Goal: Information Seeking & Learning: Check status

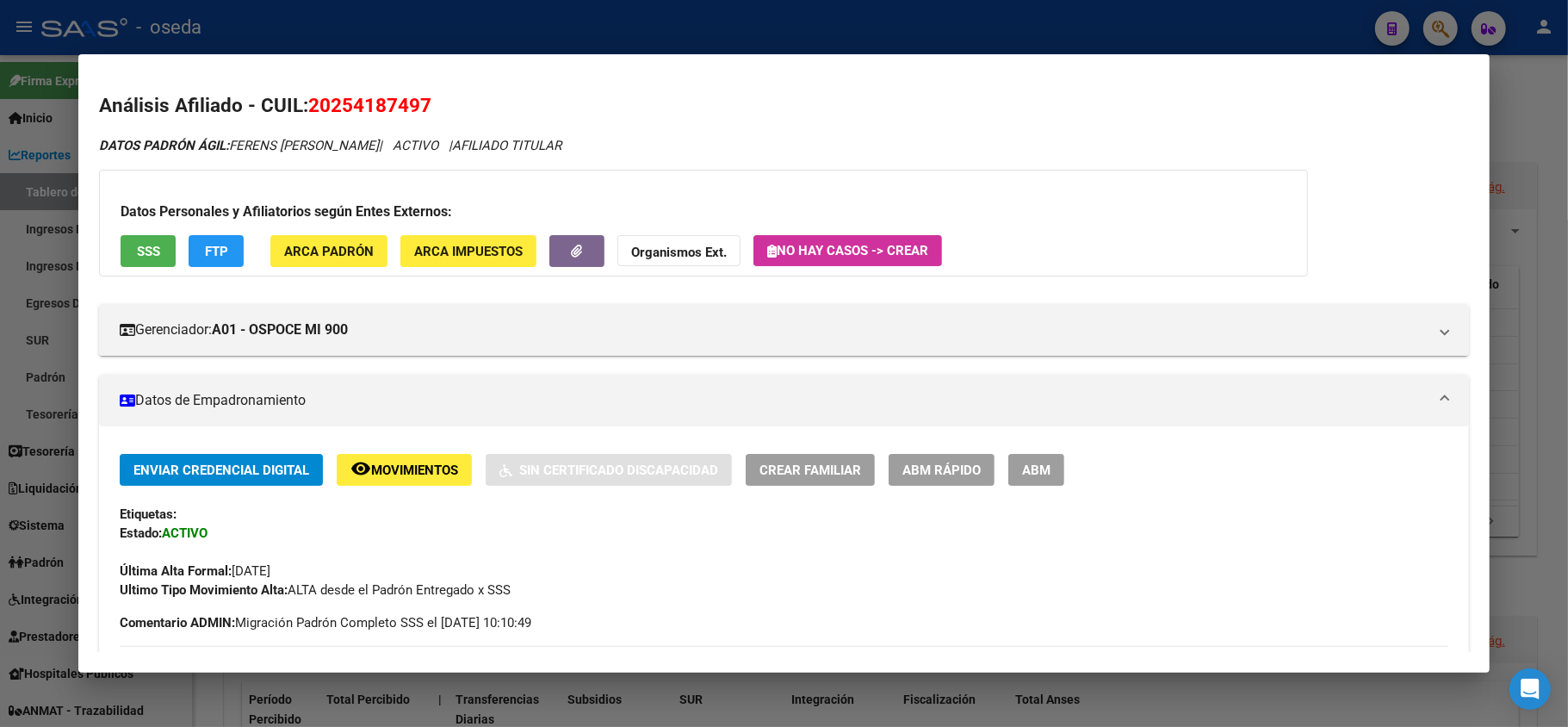
click at [832, 43] on div at bounding box center [784, 363] width 1568 height 727
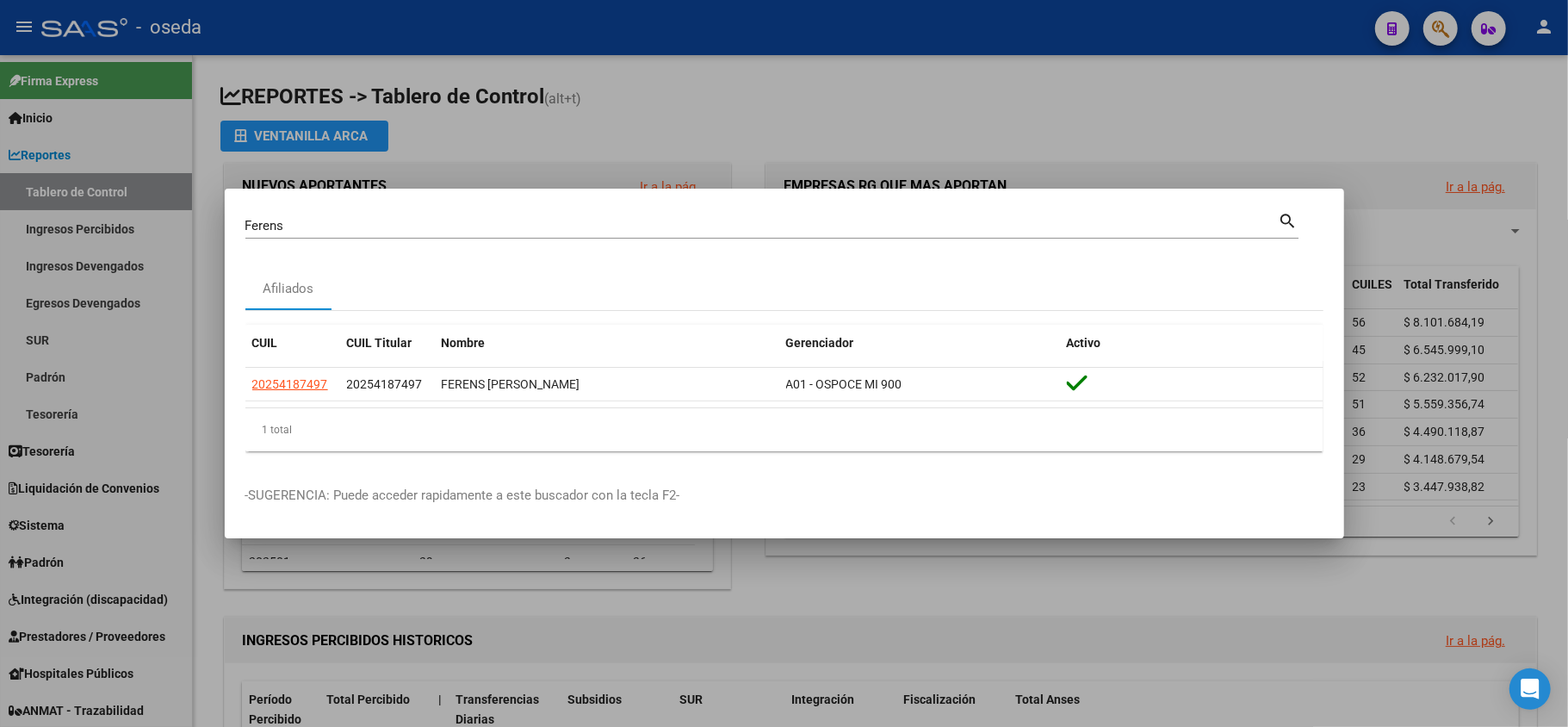
click at [708, 229] on input "Ferens" at bounding box center [762, 225] width 1033 height 15
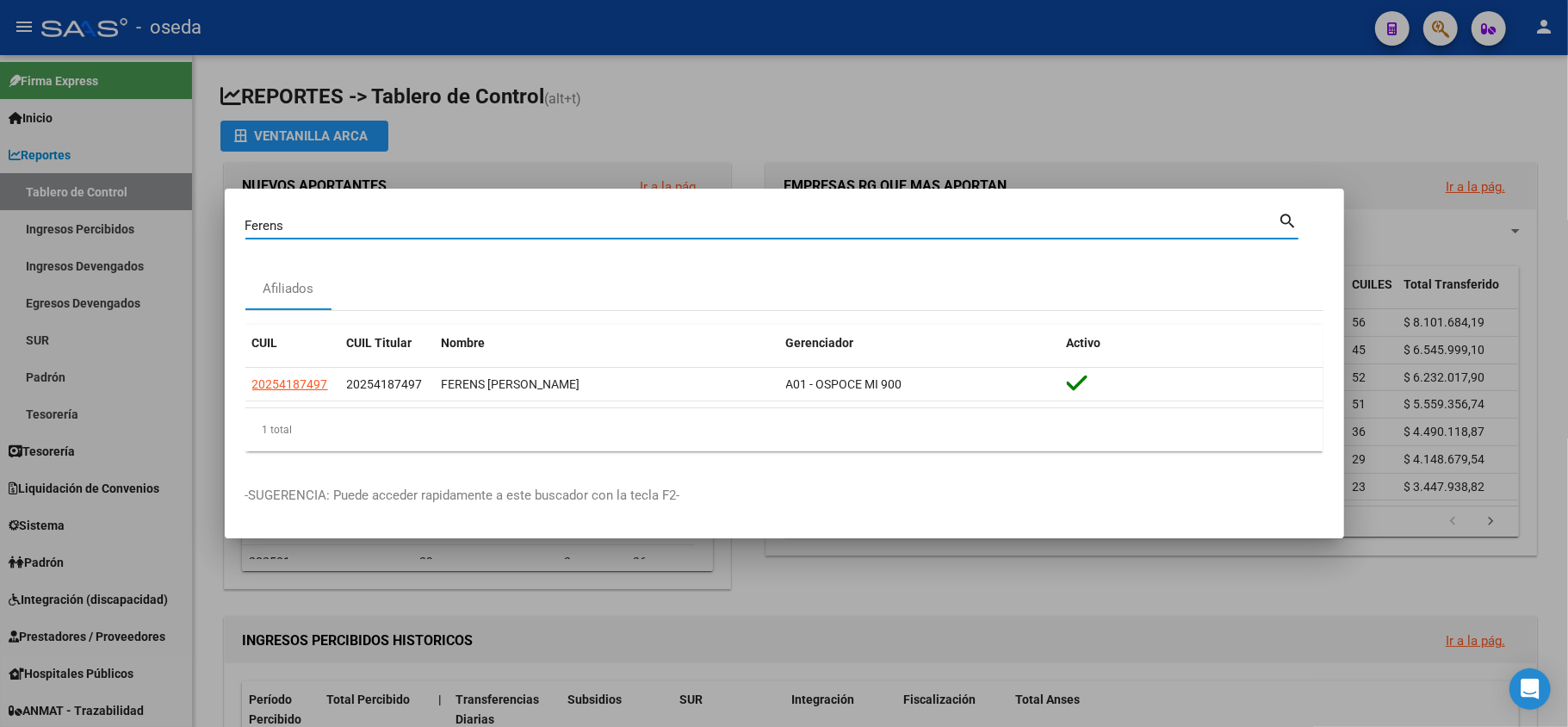
click at [707, 229] on input "Ferens" at bounding box center [762, 225] width 1033 height 15
type input "34142504"
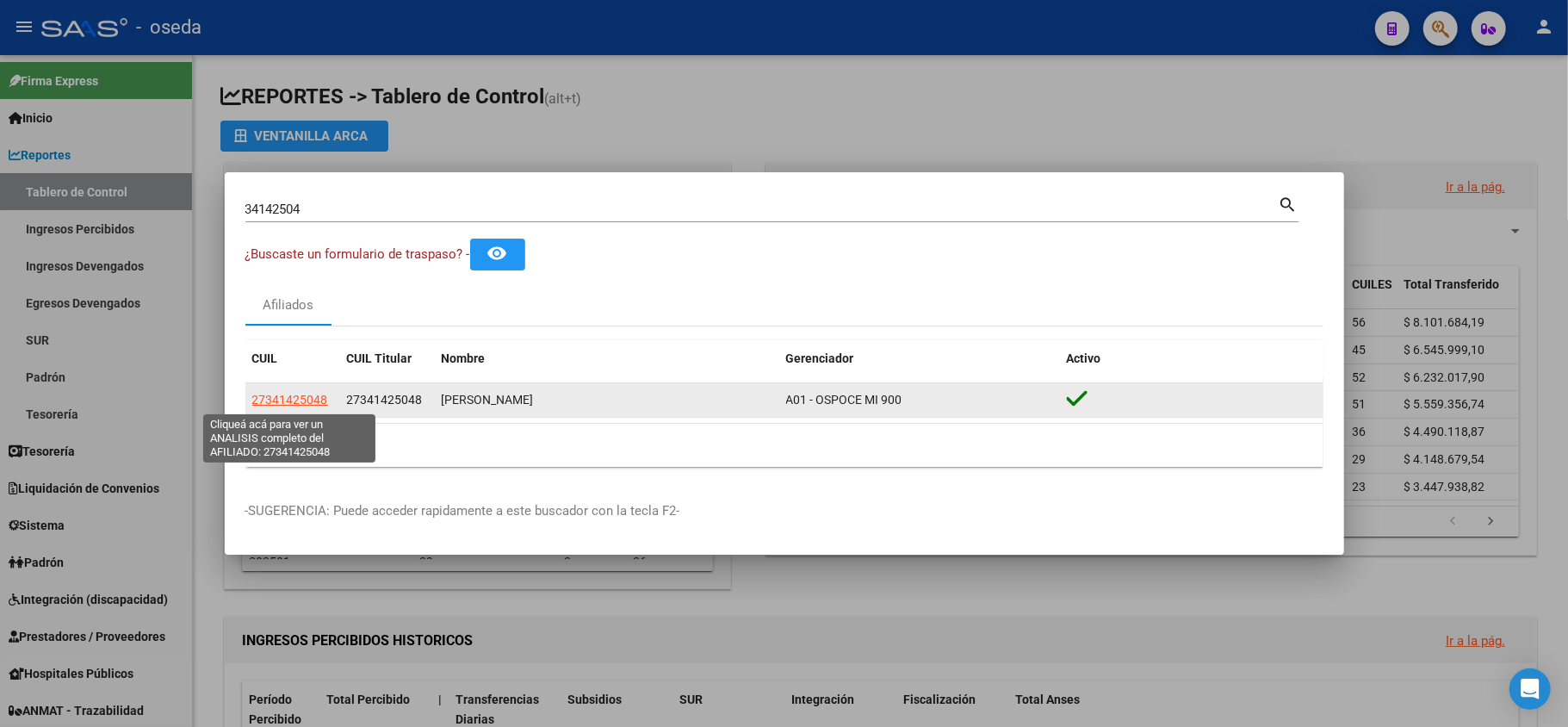
click at [293, 398] on span "27341425048" at bounding box center [289, 399] width 75 height 14
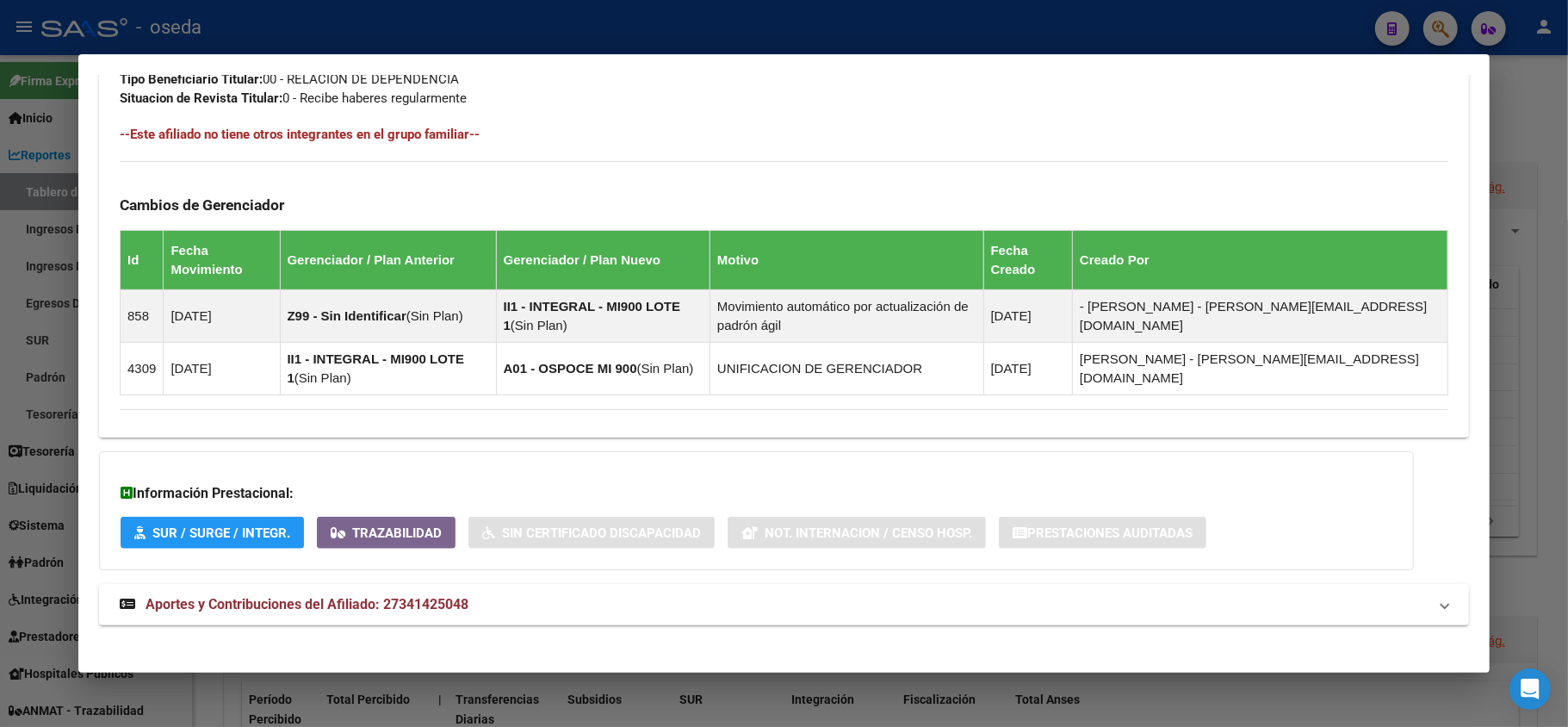
scroll to position [931, 0]
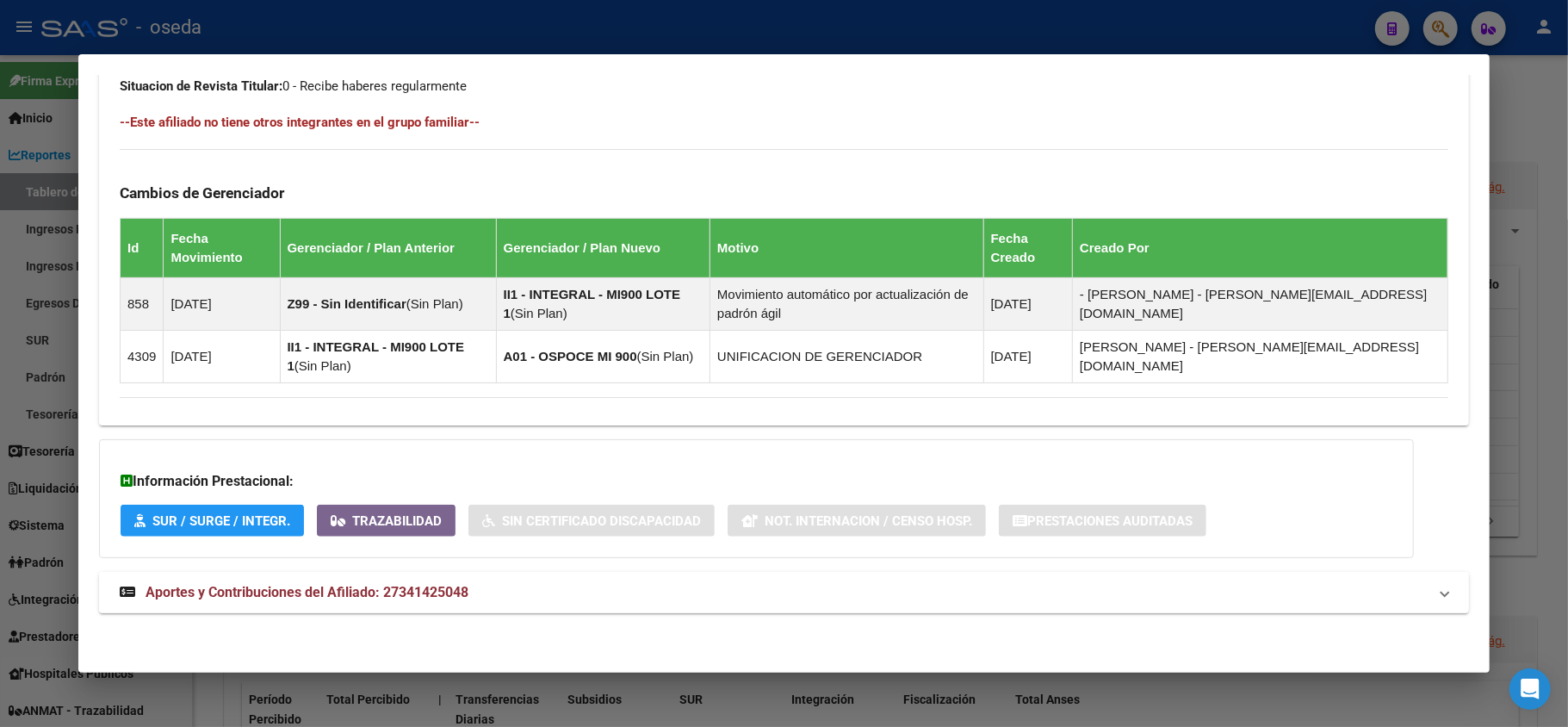
click at [377, 599] on span "Aportes y Contribuciones del Afiliado: 27341425048" at bounding box center [307, 592] width 323 height 16
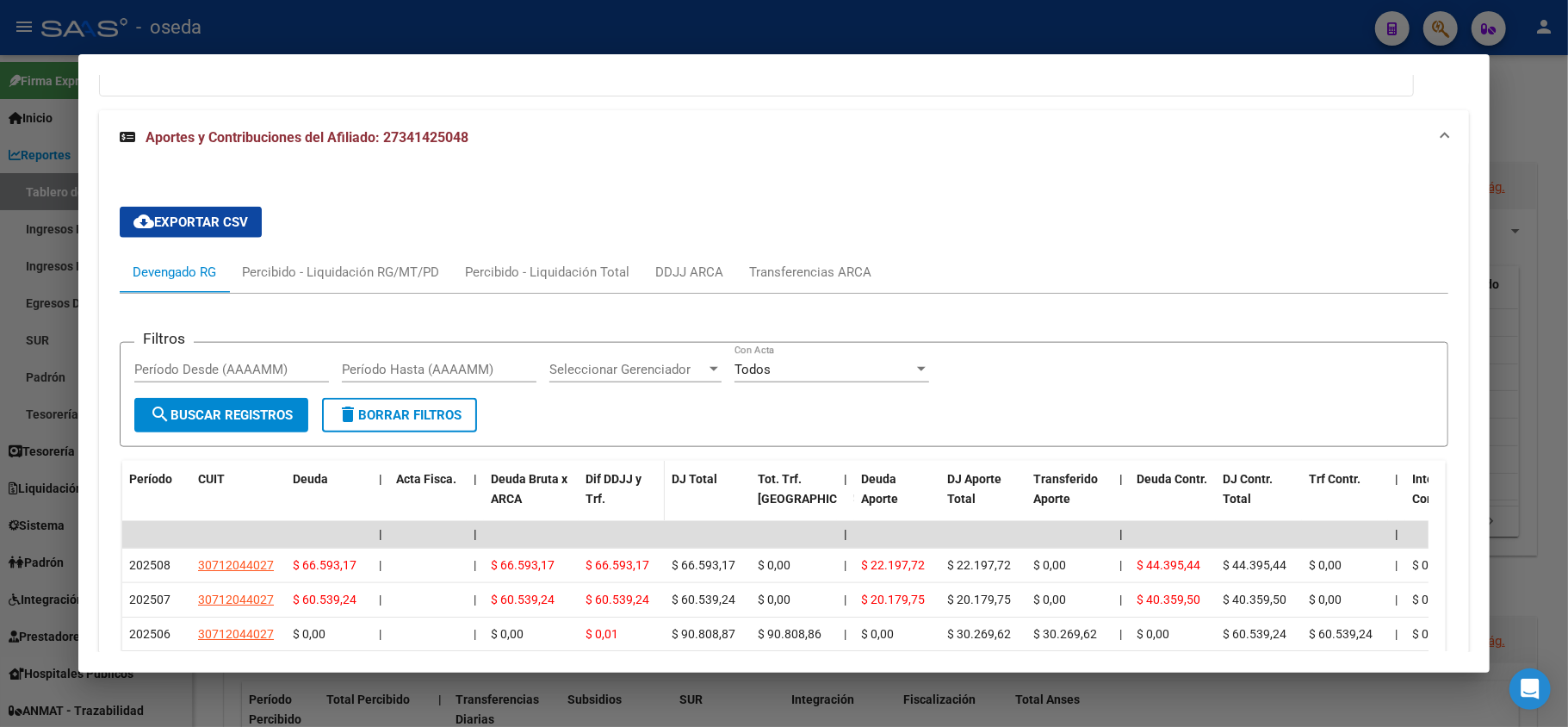
scroll to position [1505, 0]
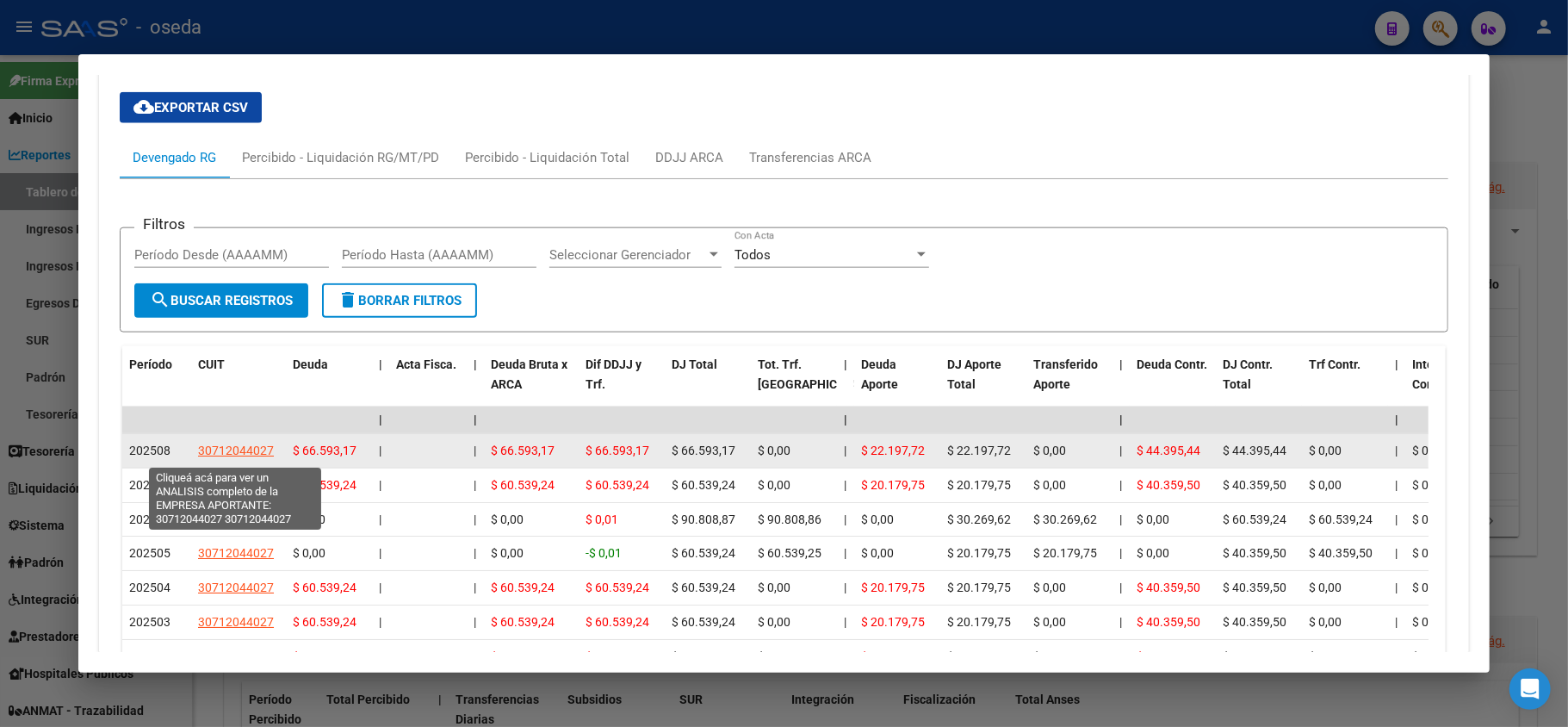
click at [231, 452] on span "30712044027" at bounding box center [235, 450] width 75 height 14
type textarea "30712044027"
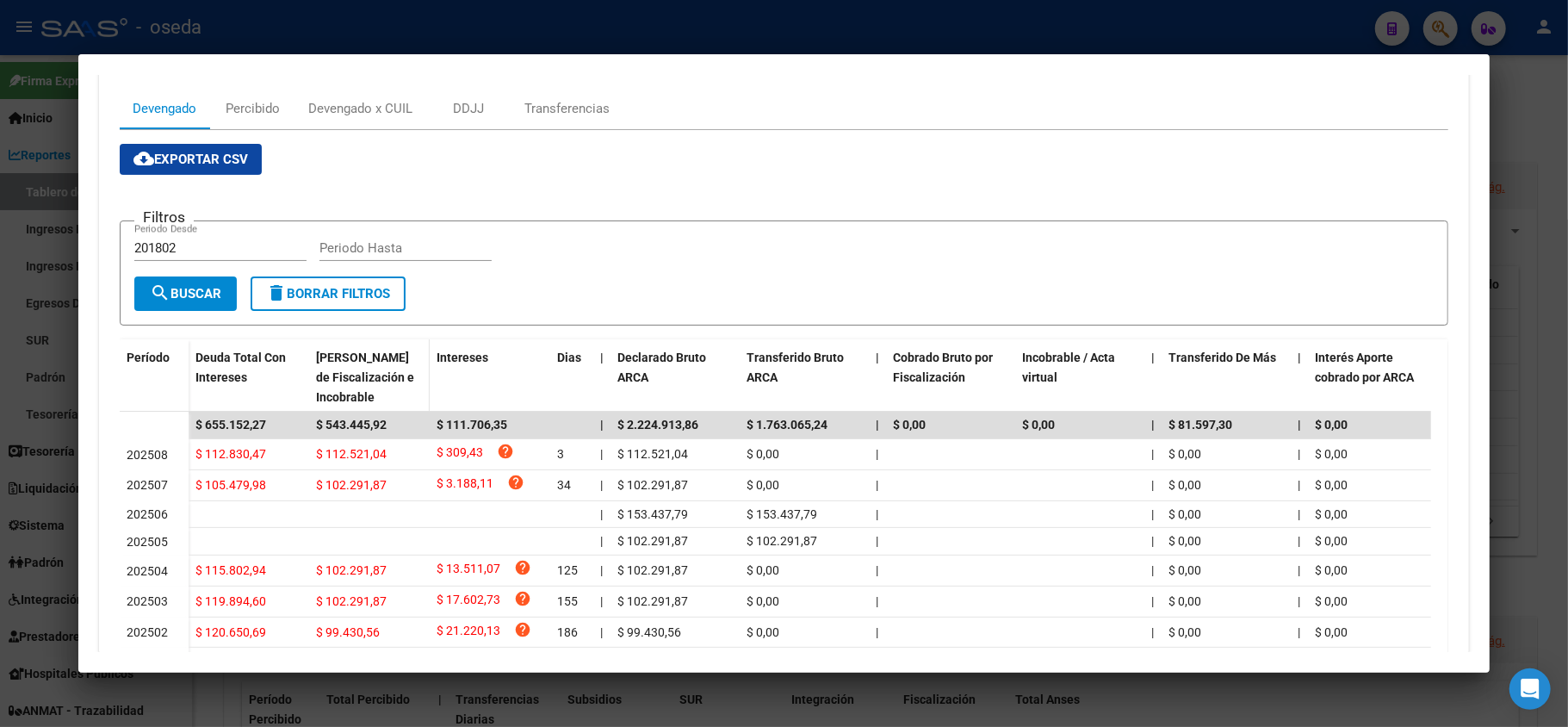
scroll to position [115, 0]
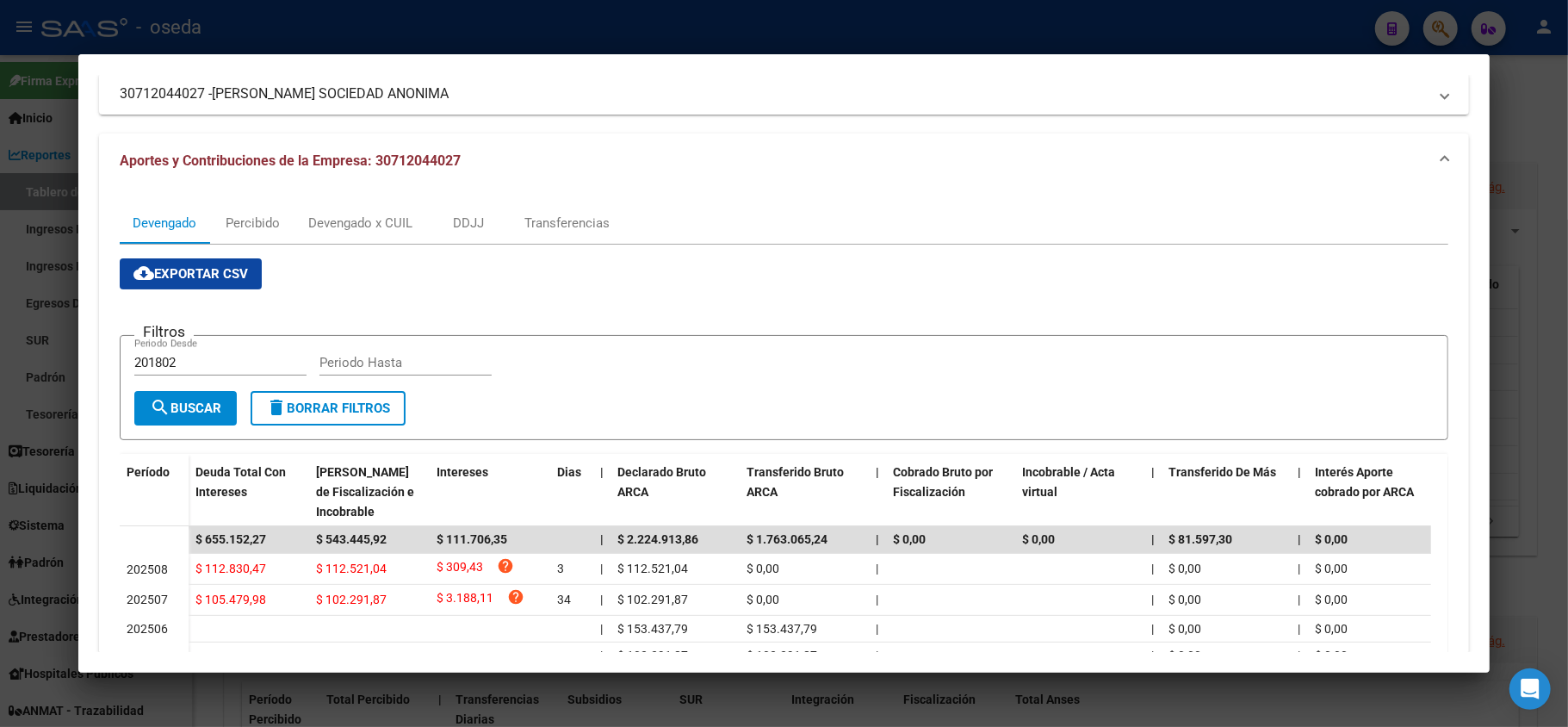
click at [0, 384] on div at bounding box center [784, 363] width 1568 height 727
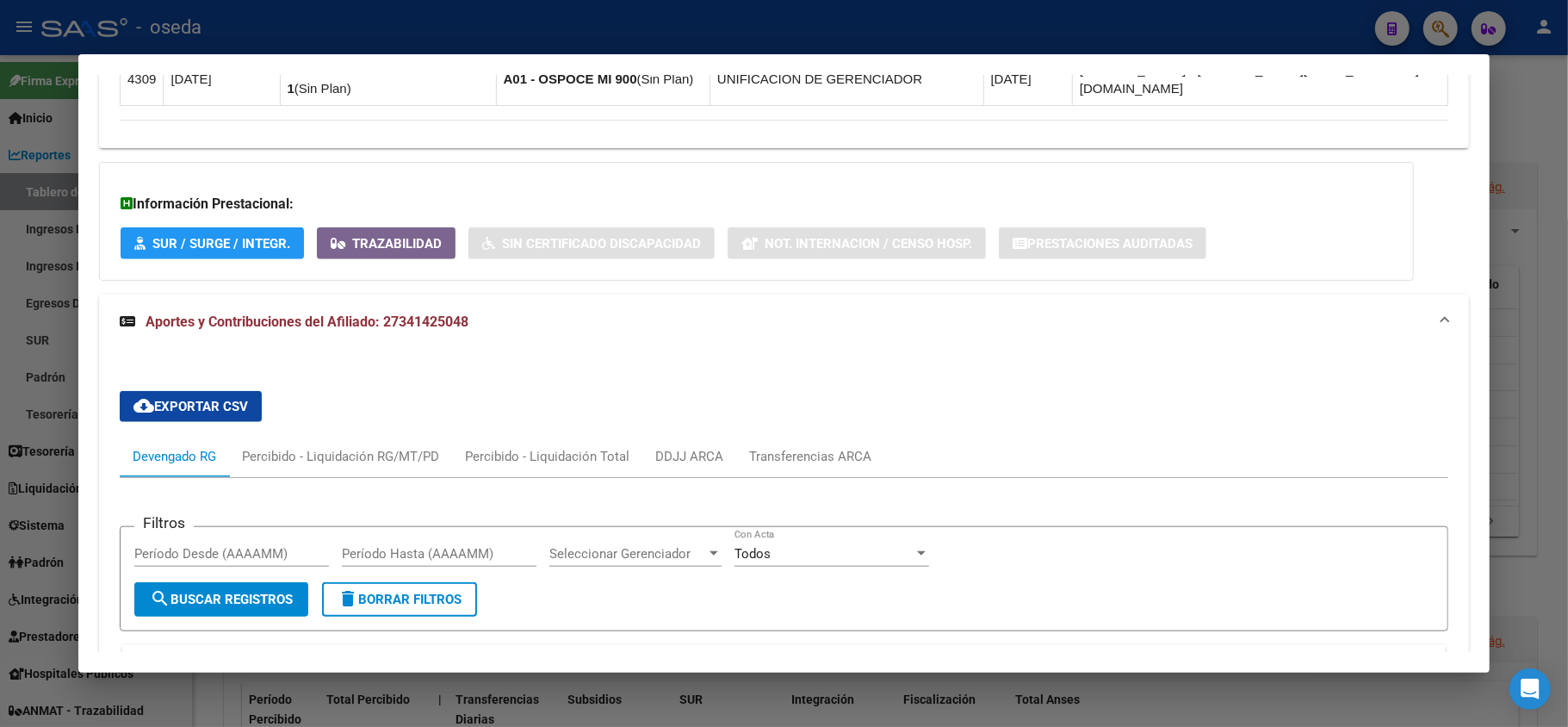
scroll to position [1552, 0]
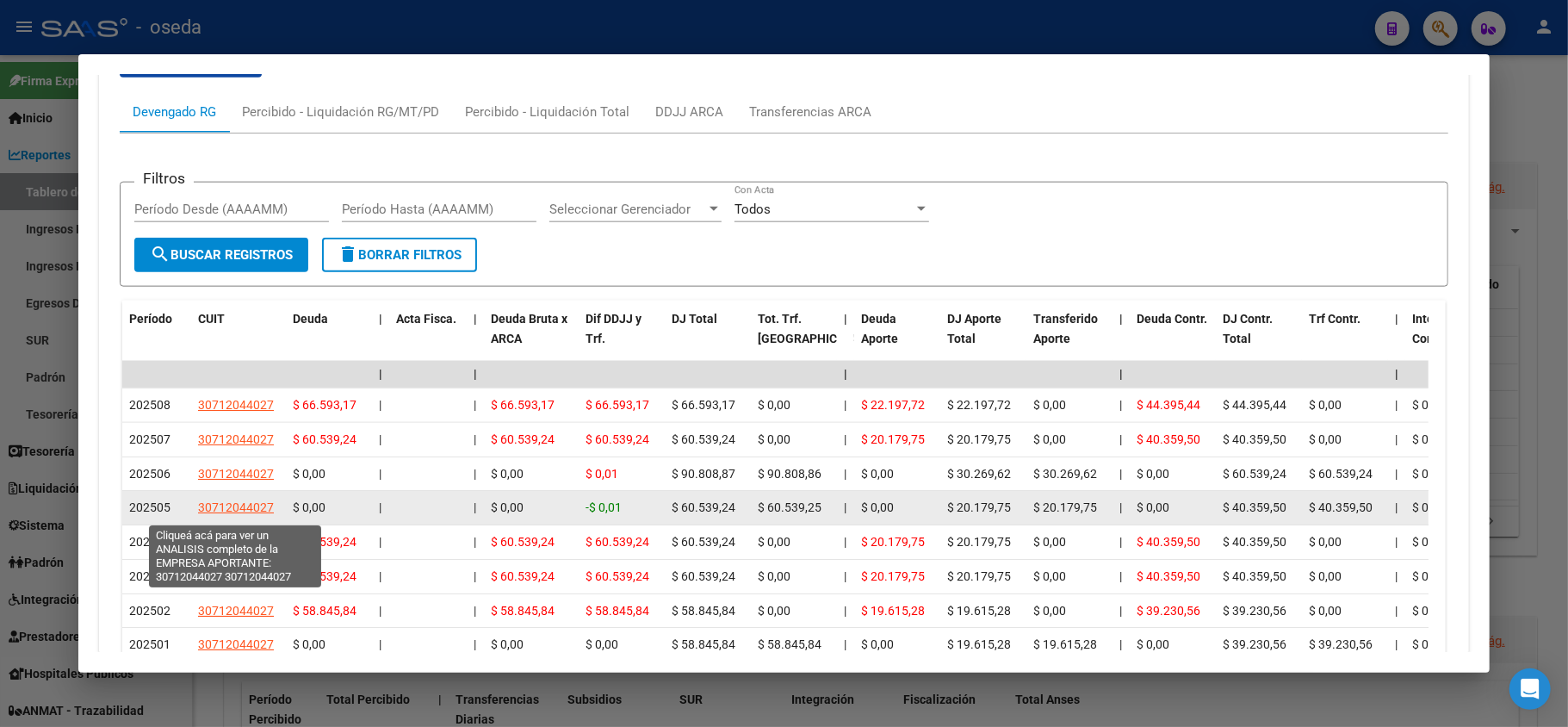
click at [211, 494] on datatable-body-cell "30712044027" at bounding box center [238, 508] width 95 height 34
click at [209, 506] on span "30712044027" at bounding box center [235, 507] width 75 height 14
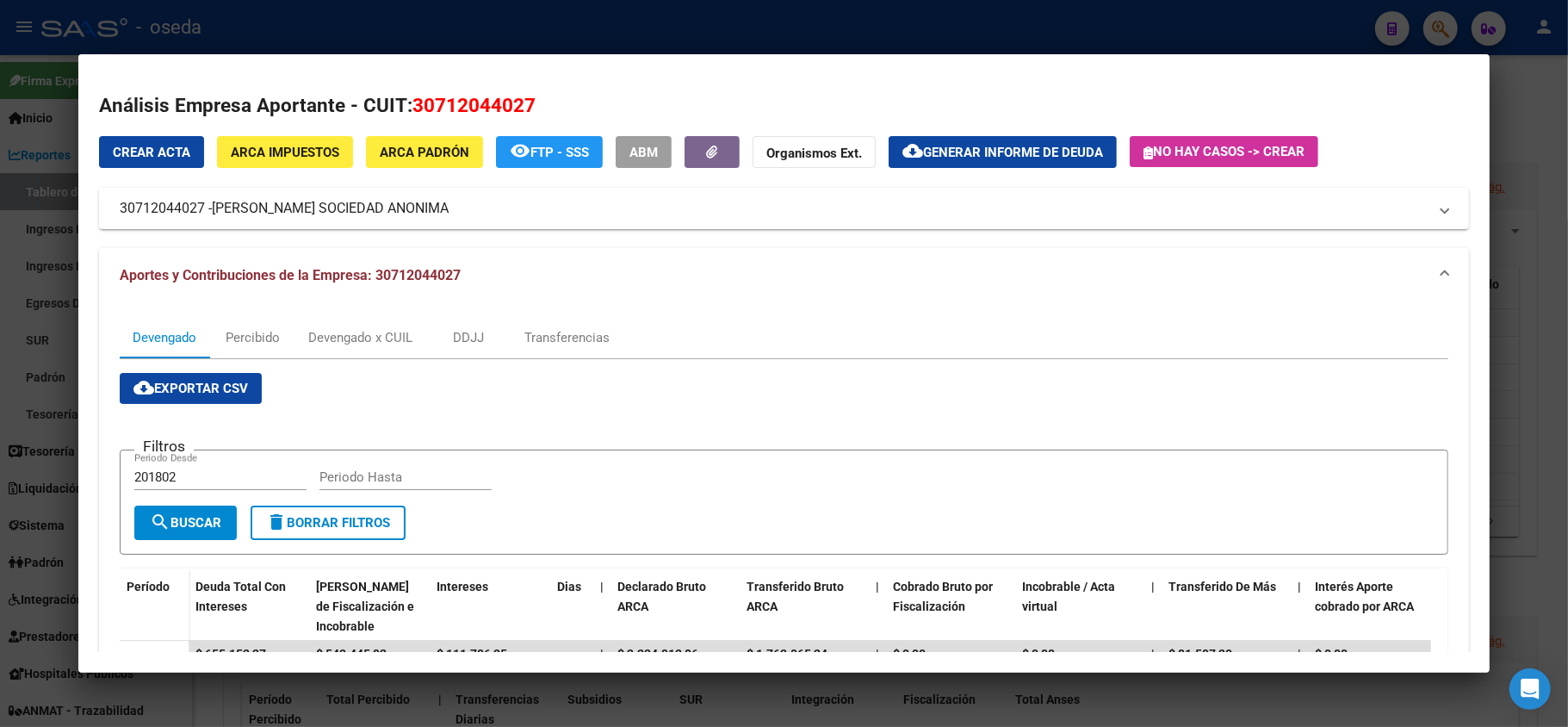
click at [295, 153] on span "ARCA Impuestos" at bounding box center [285, 152] width 108 height 15
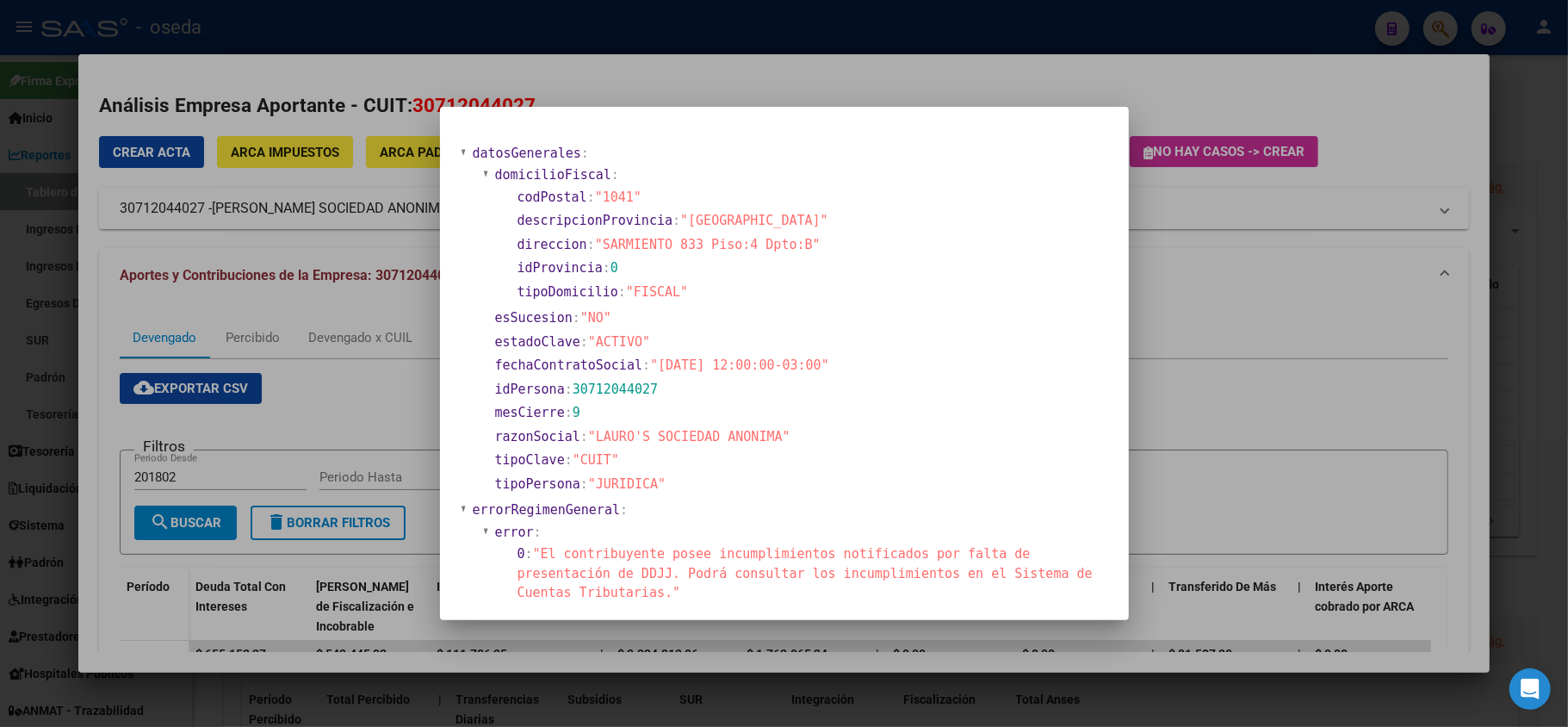
click at [43, 360] on div at bounding box center [784, 363] width 1568 height 727
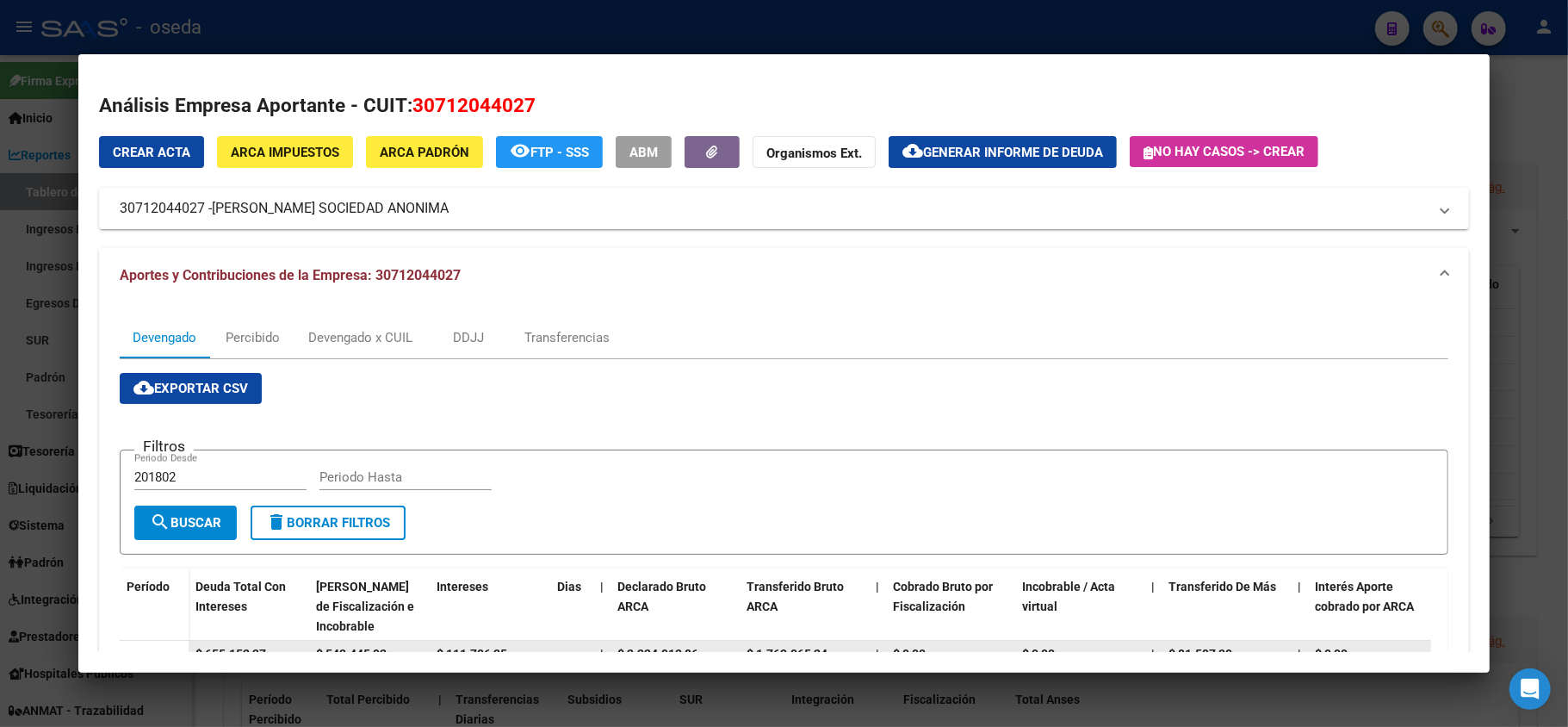
scroll to position [344, 0]
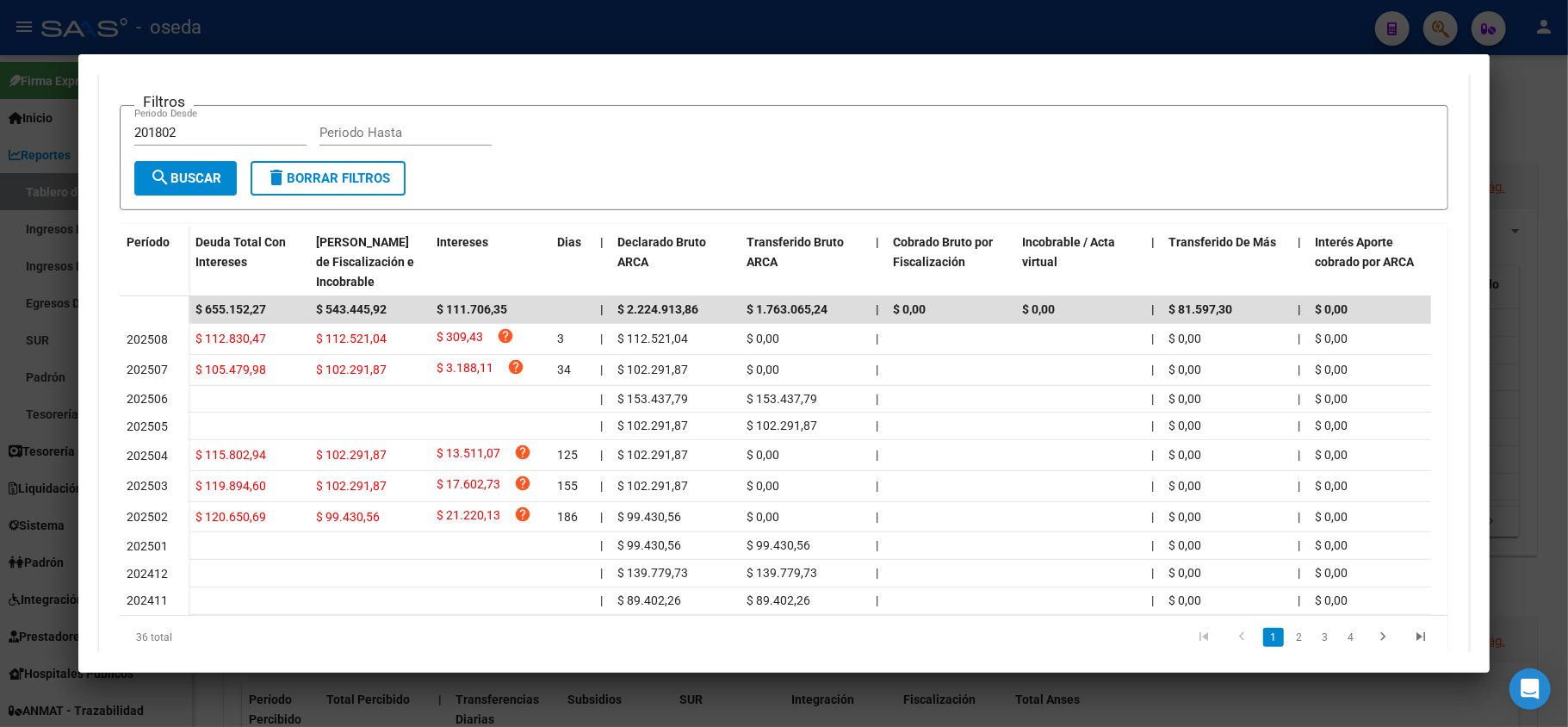
click at [0, 338] on div at bounding box center [784, 363] width 1568 height 727
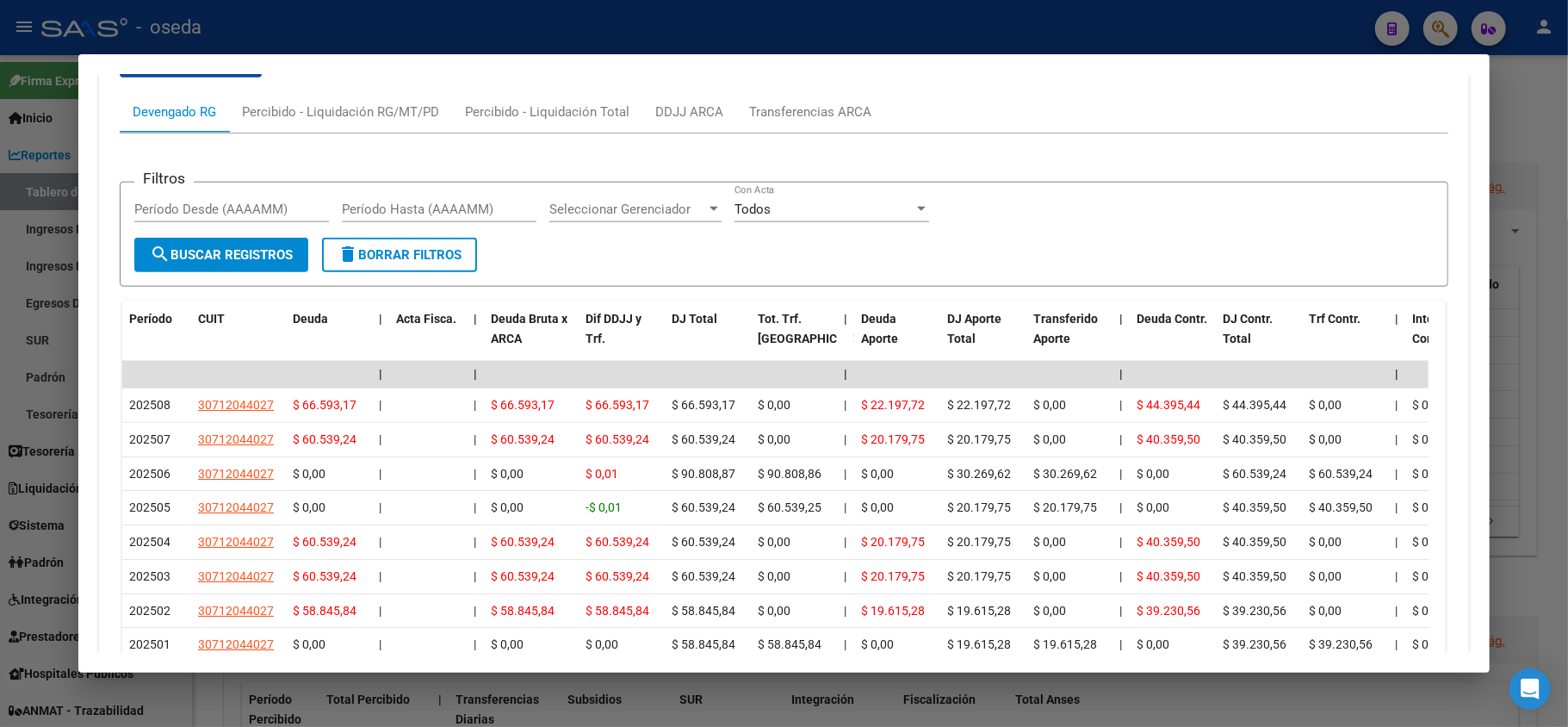
click at [0, 338] on div at bounding box center [784, 363] width 1568 height 727
